Goal: Navigation & Orientation: Find specific page/section

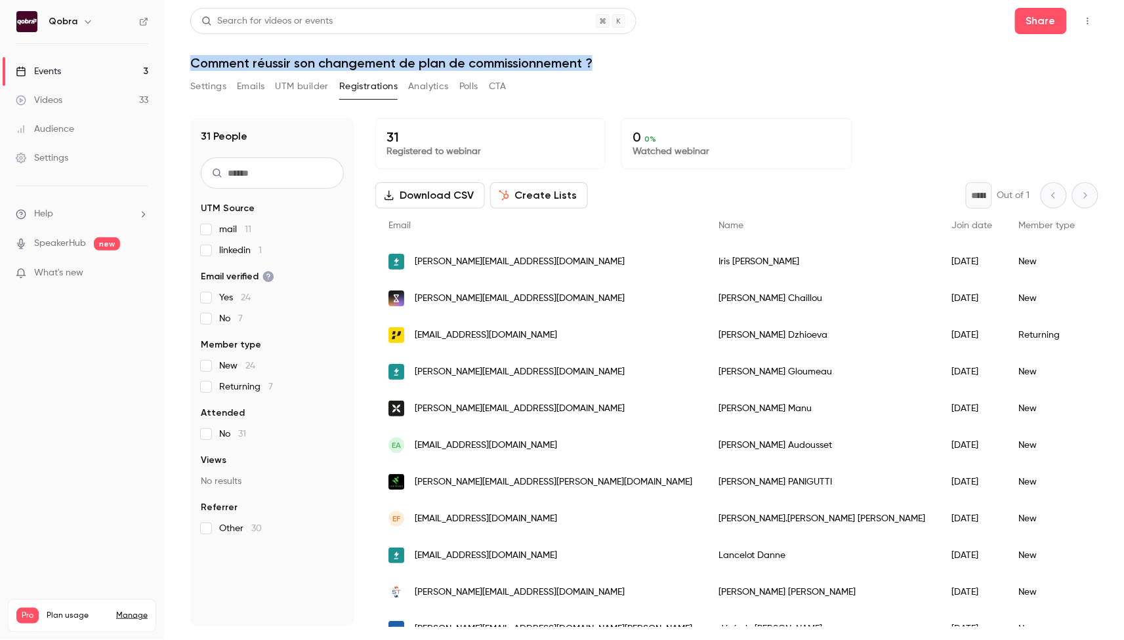
scroll to position [590, 0]
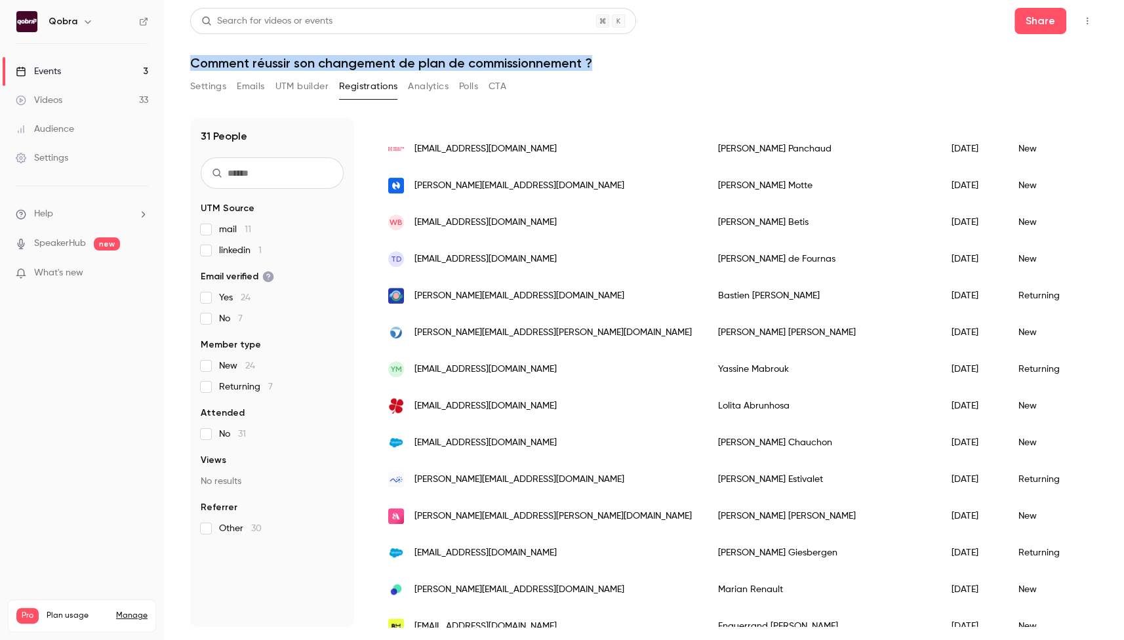
click at [83, 69] on link "Events 3" at bounding box center [82, 71] width 164 height 29
